Goal: Information Seeking & Learning: Understand process/instructions

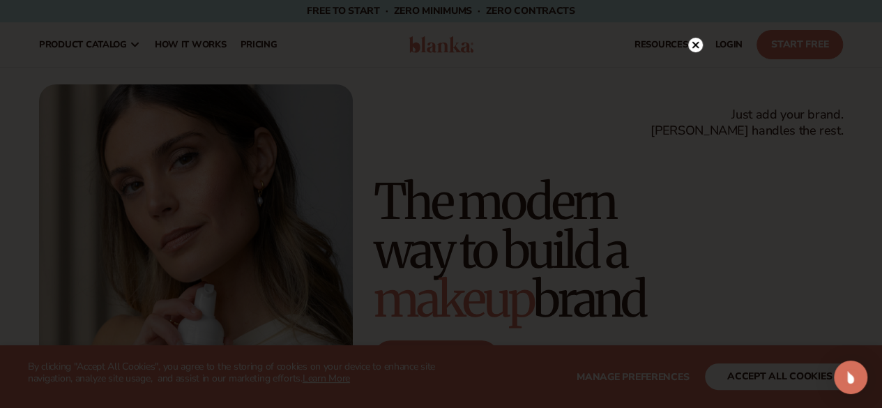
click at [695, 45] on icon at bounding box center [694, 45] width 7 height 7
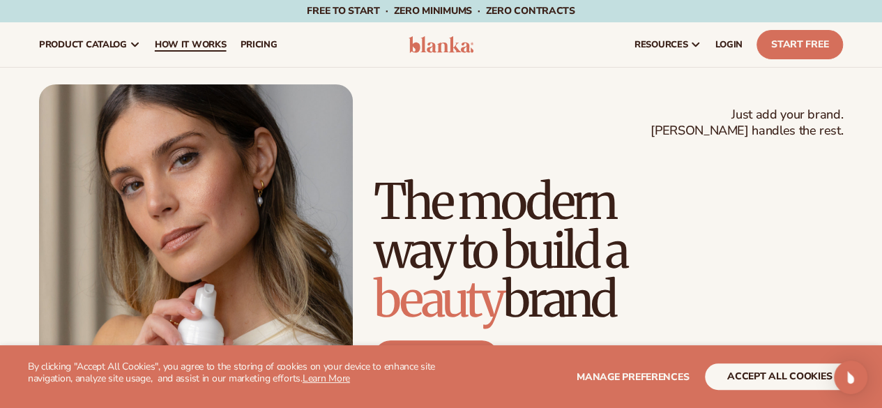
click at [203, 41] on span "How It Works" at bounding box center [191, 44] width 72 height 11
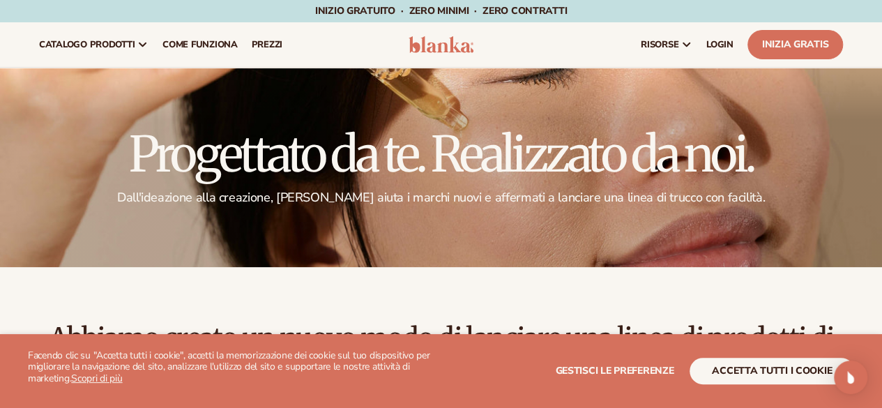
scroll to position [163, 0]
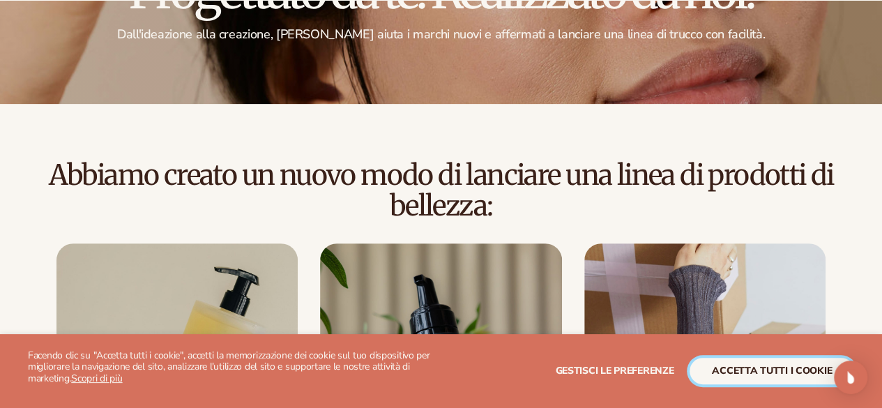
click at [743, 380] on button "accetta tutti i cookie" at bounding box center [771, 371] width 164 height 26
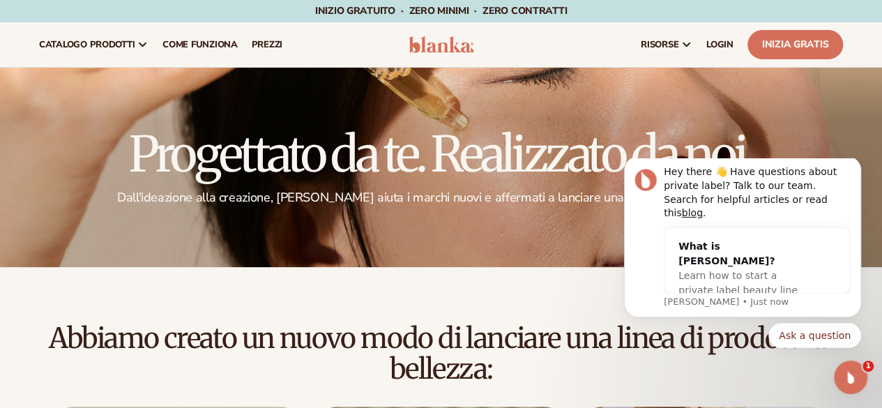
scroll to position [0, 0]
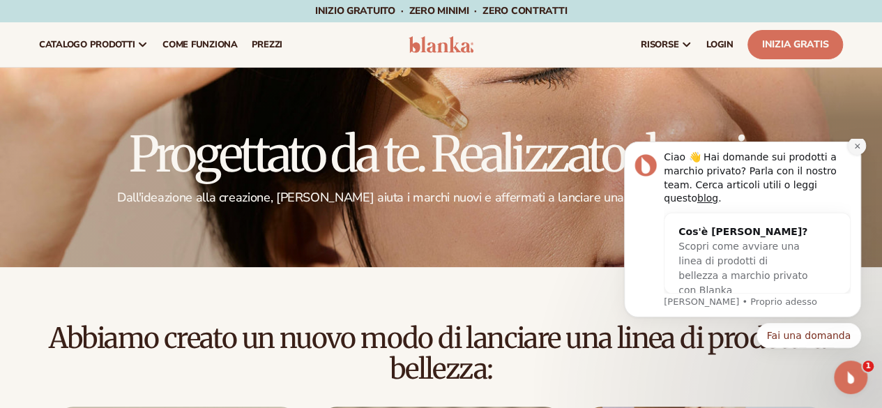
click at [853, 155] on button "Ignora notifica" at bounding box center [857, 146] width 18 height 18
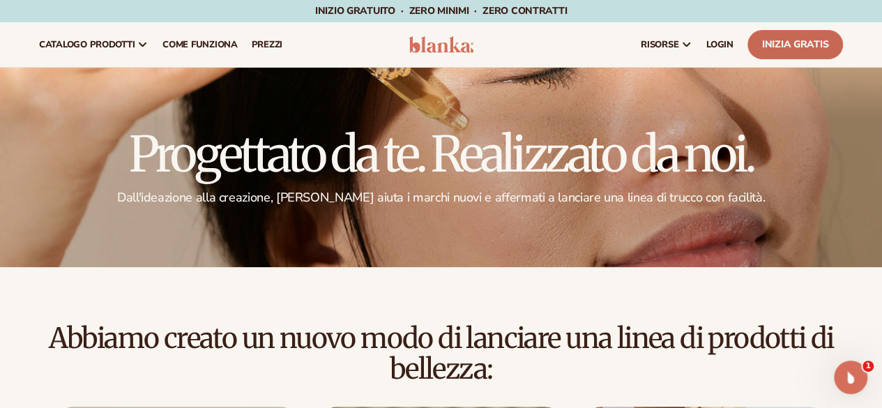
click at [775, 46] on font "Inizia gratis" at bounding box center [795, 44] width 66 height 13
